Goal: Transaction & Acquisition: Purchase product/service

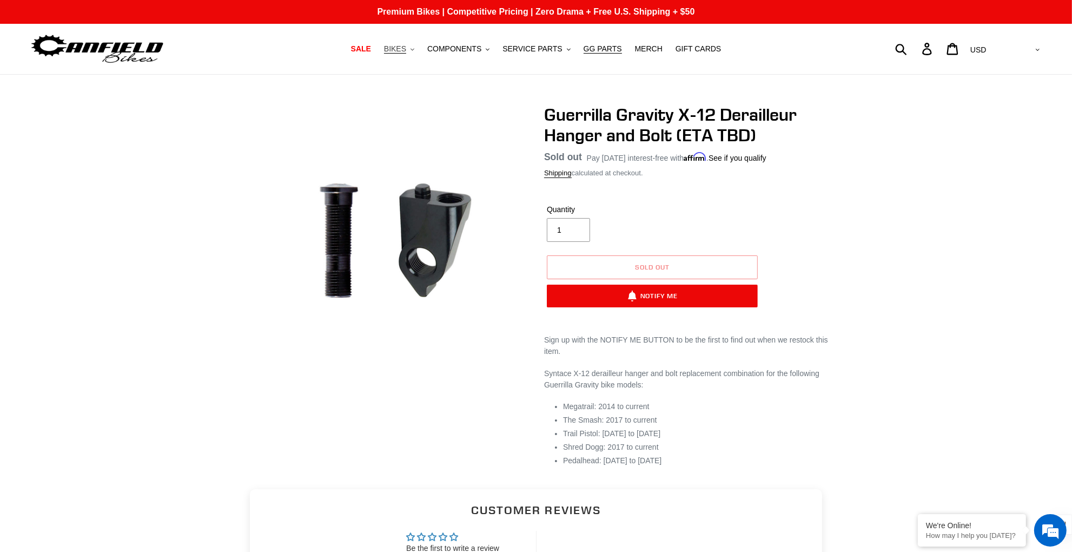
click at [393, 48] on span "BIKES" at bounding box center [395, 48] width 22 height 9
click at [445, 46] on span "COMPONENTS" at bounding box center [454, 48] width 54 height 9
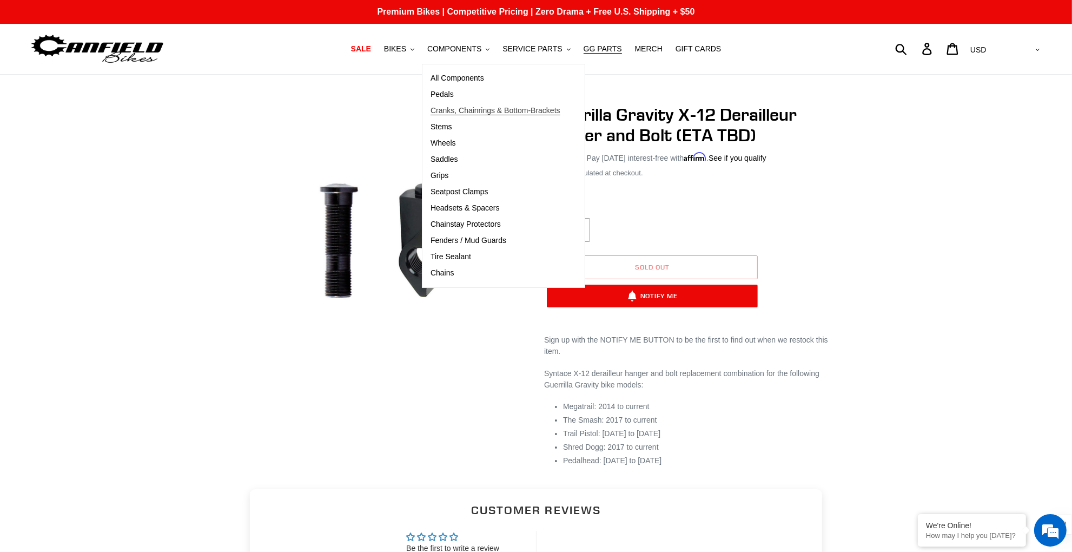
click at [487, 110] on span "Cranks, Chainrings & Bottom-Brackets" at bounding box center [496, 110] width 130 height 9
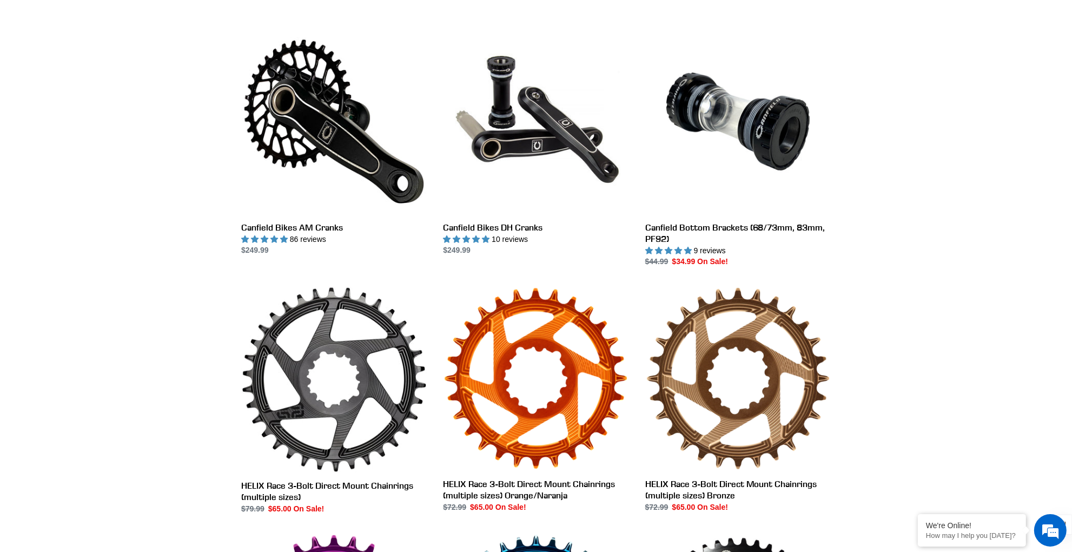
scroll to position [292, 0]
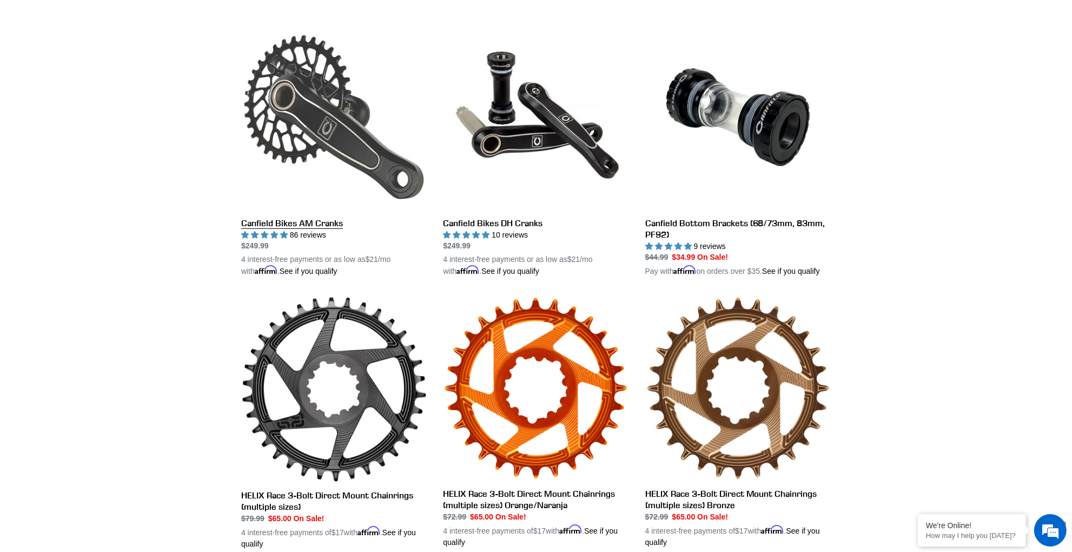
click at [334, 113] on link "Canfield Bikes AM Cranks" at bounding box center [334, 150] width 186 height 253
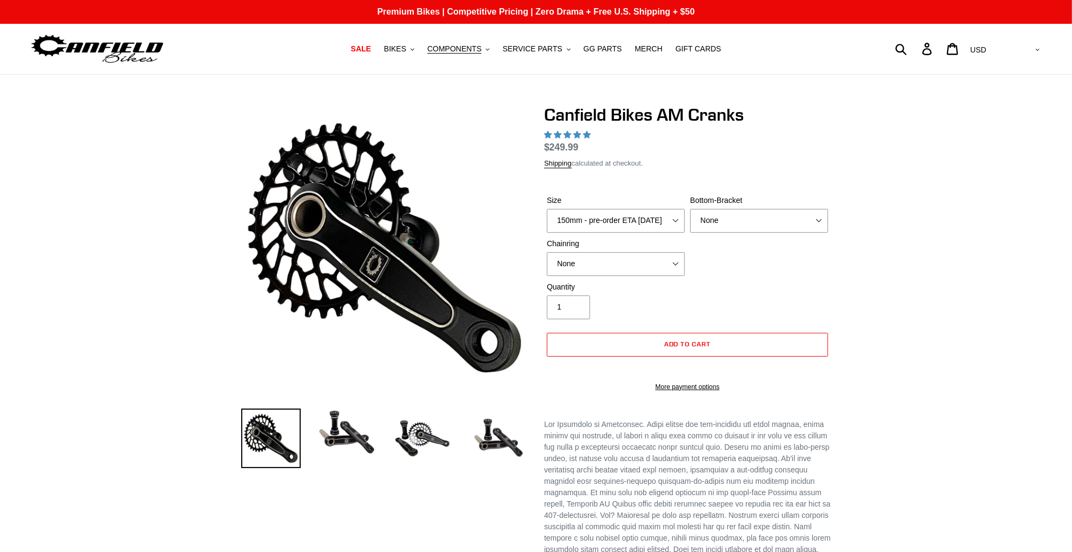
select select "highest-rating"
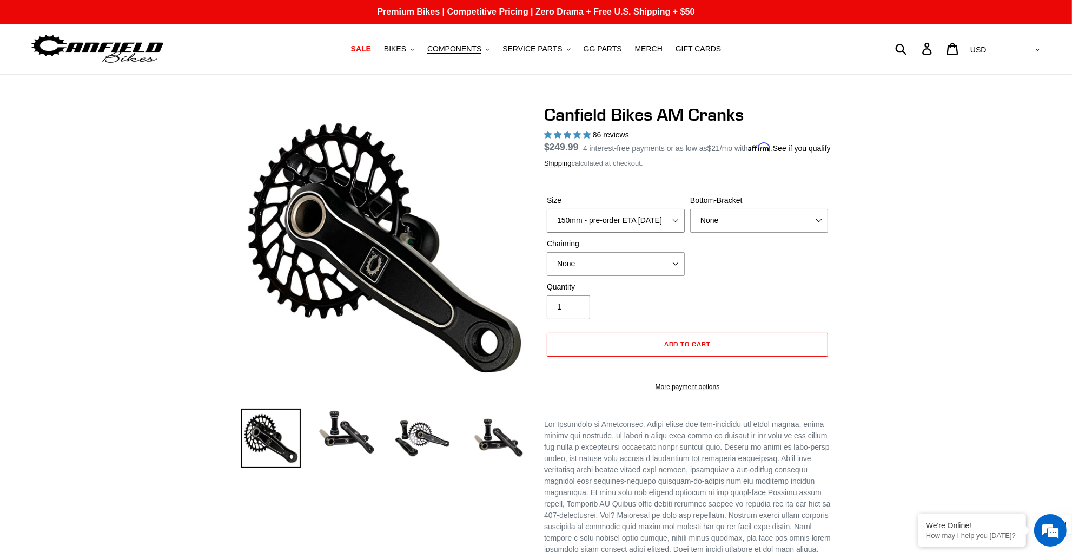
click at [671, 233] on select "150mm - pre-order ETA 9/30/25 155mm - pre-order ETA 9/30/25 160mm - pre-order E…" at bounding box center [616, 221] width 138 height 24
click at [547, 221] on select "150mm - pre-order ETA 9/30/25 155mm - pre-order ETA 9/30/25 160mm - pre-order E…" at bounding box center [616, 221] width 138 height 24
click at [765, 233] on select "None BSA Threaded 68/73mm Press Fit PF92" at bounding box center [759, 221] width 138 height 24
click at [690, 221] on select "None BSA Threaded 68/73mm Press Fit PF92" at bounding box center [759, 221] width 138 height 24
click at [794, 229] on select "None BSA Threaded 68/73mm Press Fit PF92" at bounding box center [759, 221] width 138 height 24
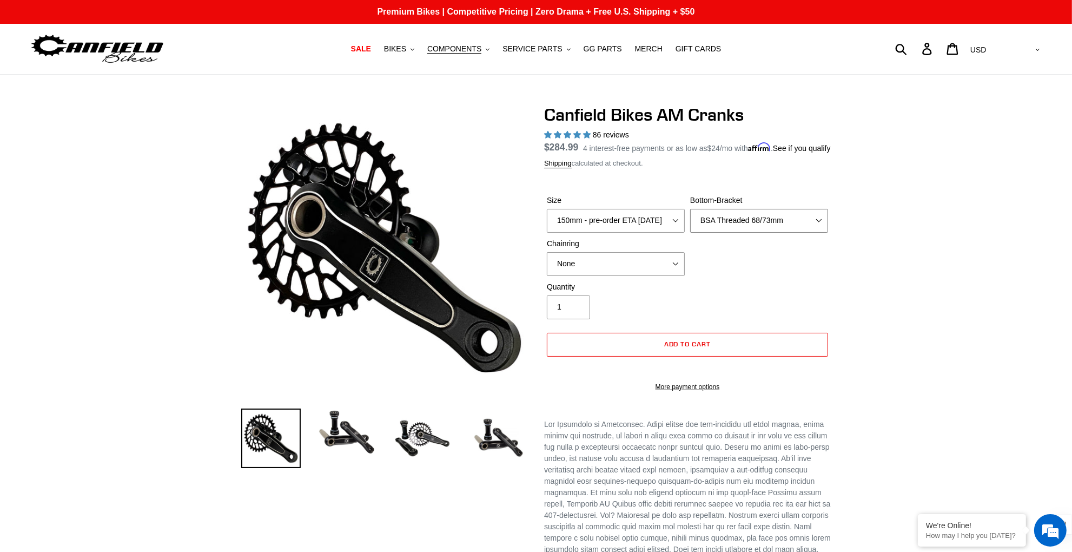
select select "None"
click at [690, 221] on select "None BSA Threaded 68/73mm Press Fit PF92" at bounding box center [759, 221] width 138 height 24
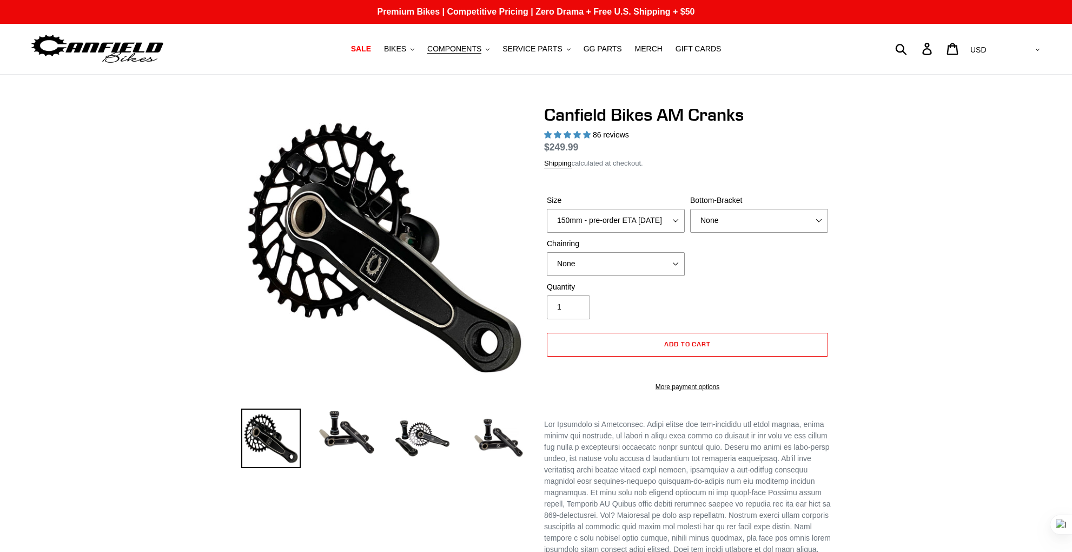
select select "highest-rating"
click at [639, 52] on span "MERCH" at bounding box center [649, 48] width 28 height 9
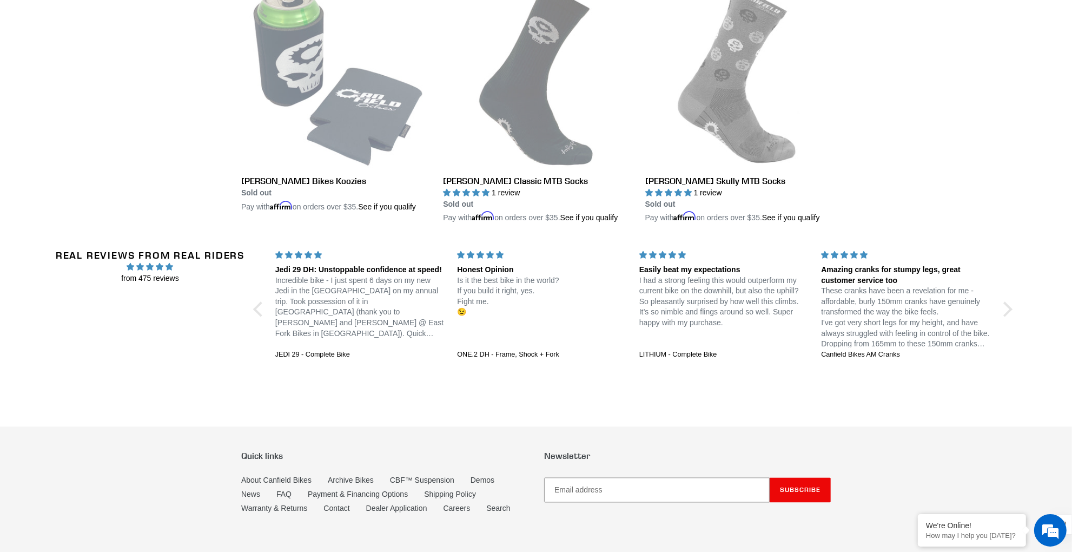
scroll to position [2197, 0]
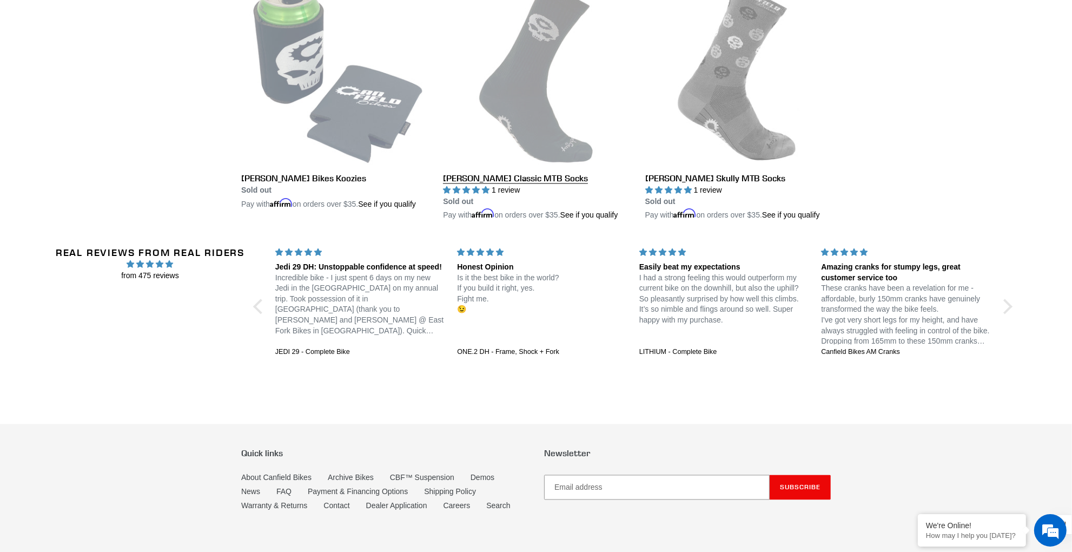
click at [512, 138] on link "[PERSON_NAME] Classic MTB Socks" at bounding box center [536, 100] width 186 height 242
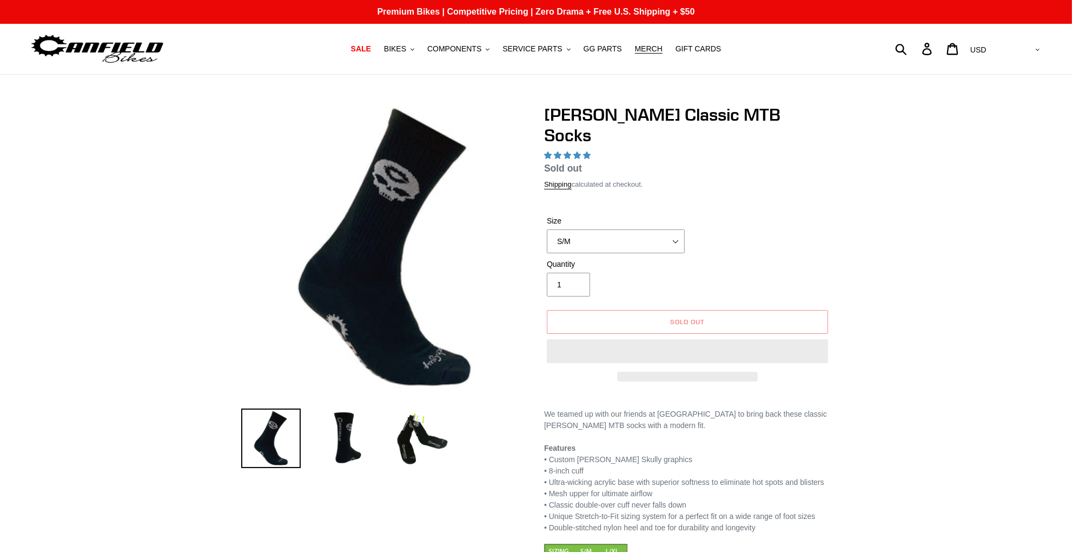
select select "highest-rating"
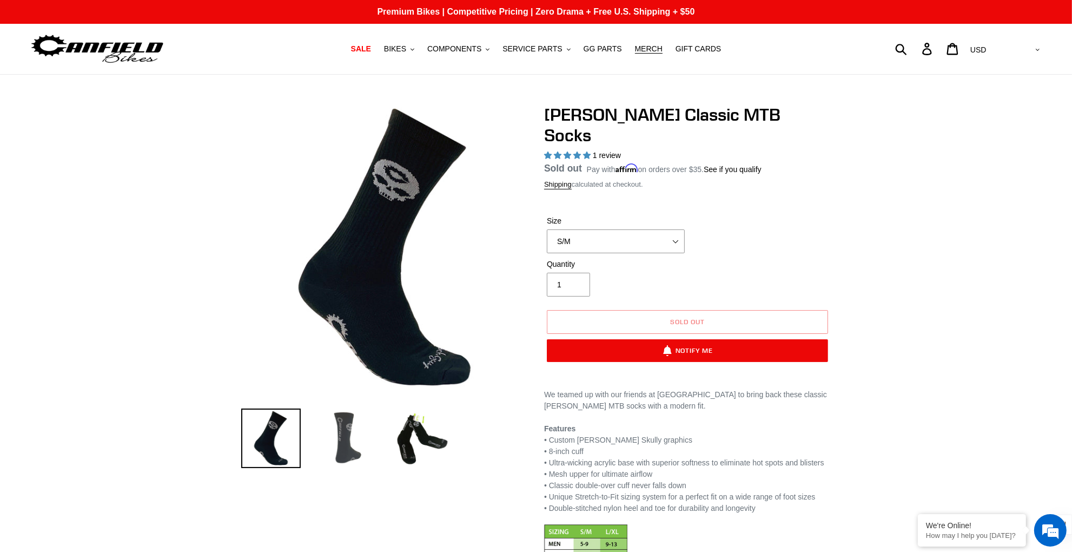
click at [344, 430] on img at bounding box center [347, 438] width 60 height 60
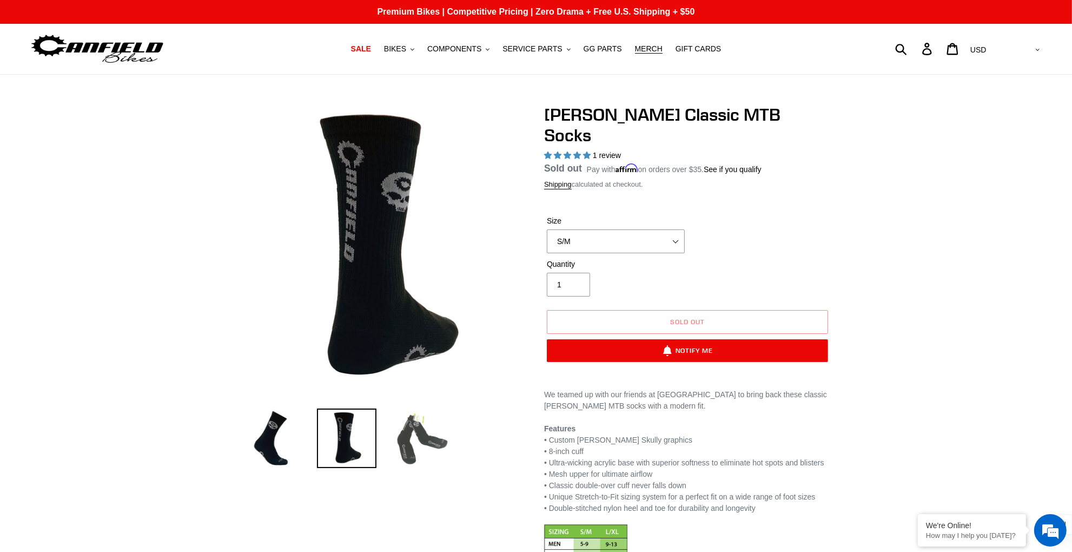
click at [411, 441] on img at bounding box center [423, 438] width 60 height 60
